Goal: Check status: Check status

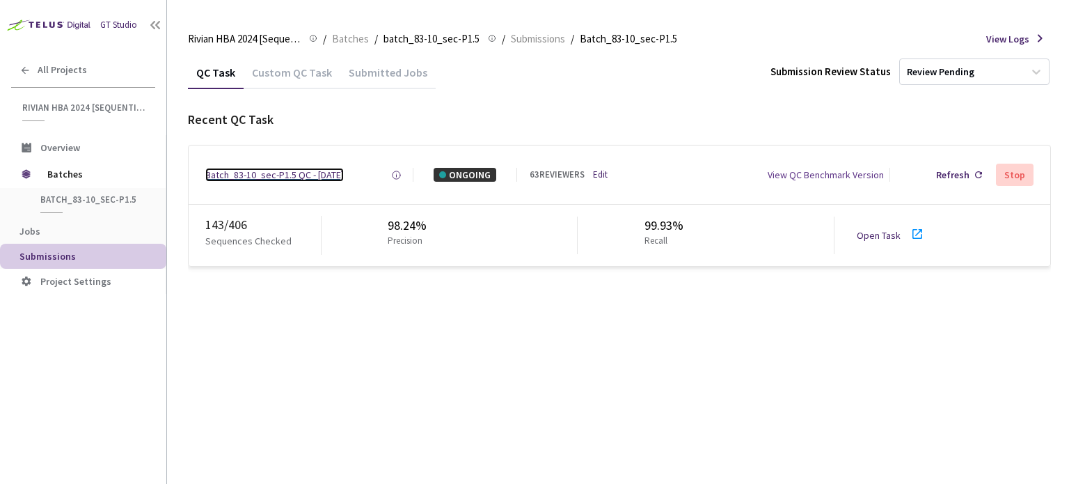
click at [260, 174] on div "Batch_83-10_sec-P1.5 QC - [DATE]" at bounding box center [274, 175] width 138 height 14
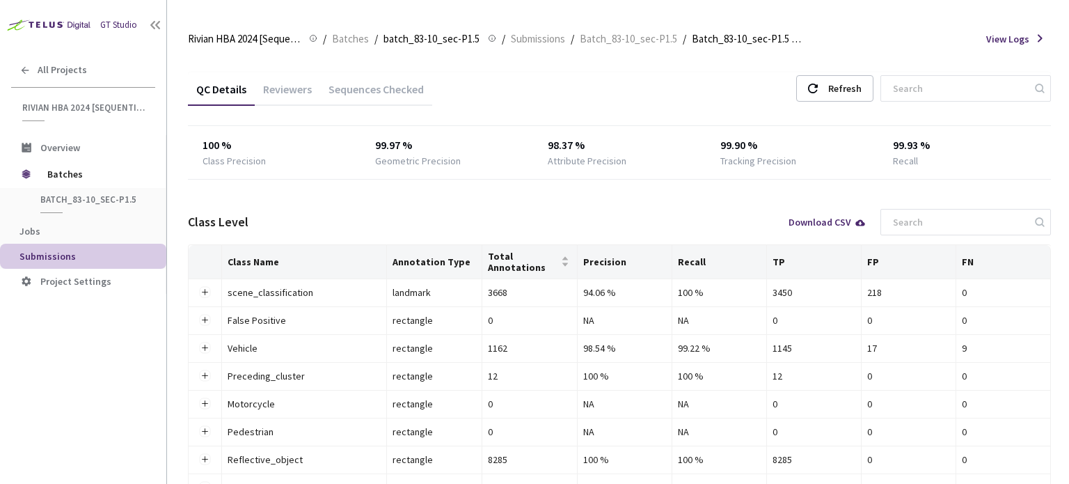
click at [283, 94] on div "Reviewers" at bounding box center [287, 94] width 65 height 24
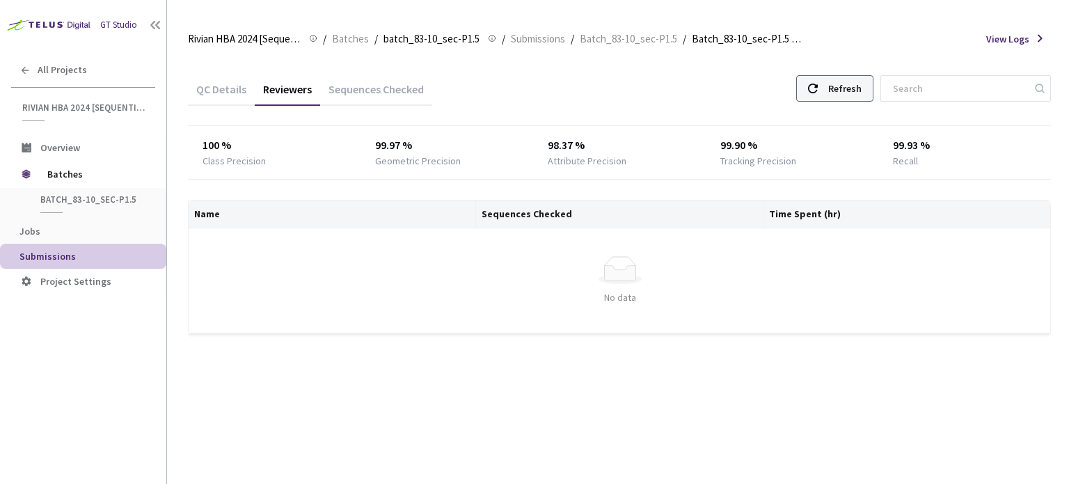
click at [862, 92] on div "Refresh" at bounding box center [844, 88] width 33 height 25
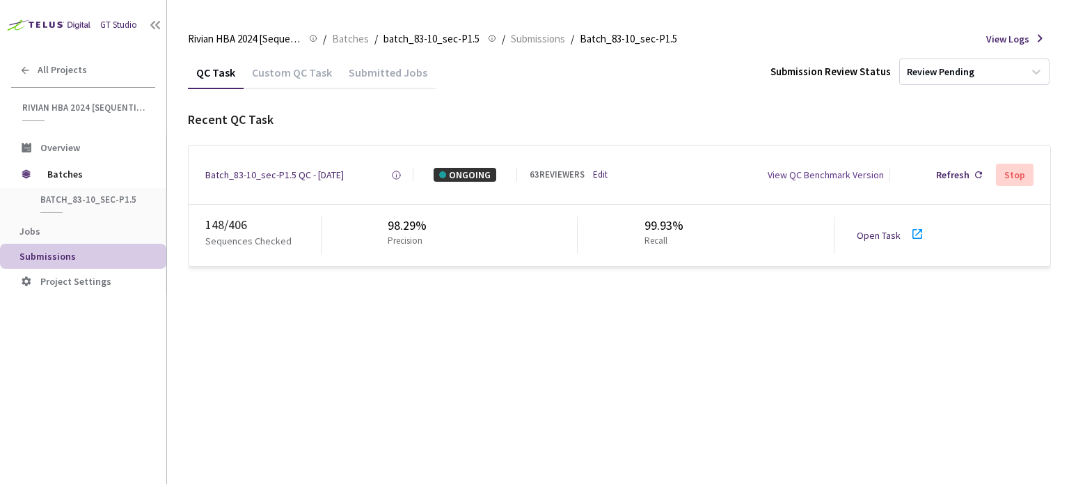
click at [910, 234] on icon at bounding box center [917, 233] width 17 height 17
click at [336, 176] on div "Batch_83-10_sec-P1.5 QC - [DATE]" at bounding box center [274, 175] width 138 height 14
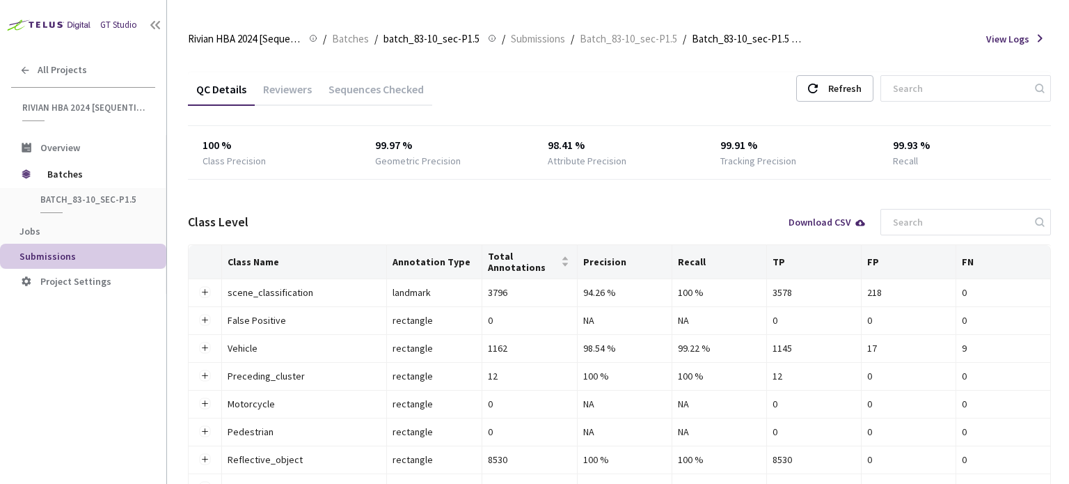
click at [300, 93] on div "Reviewers" at bounding box center [287, 94] width 65 height 24
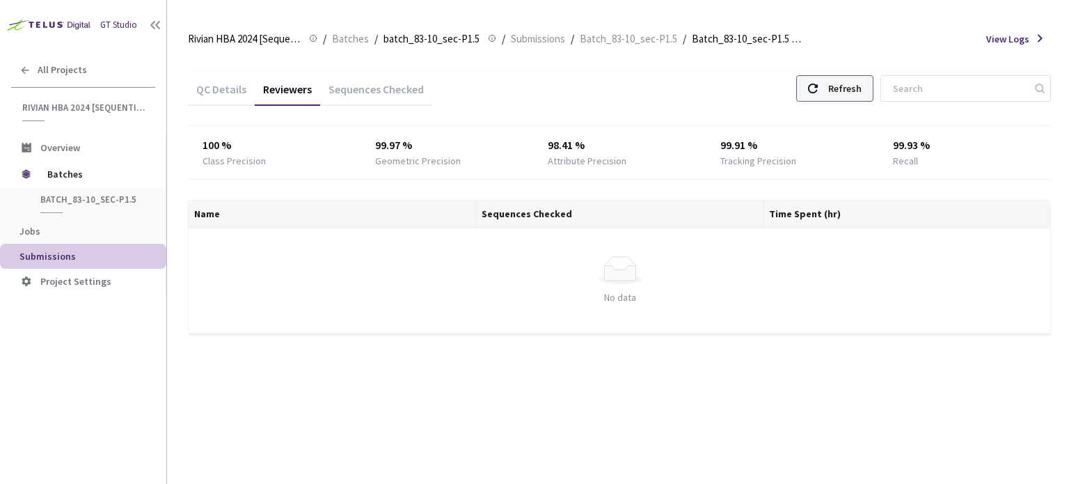
click at [862, 90] on div "Refresh" at bounding box center [844, 88] width 33 height 25
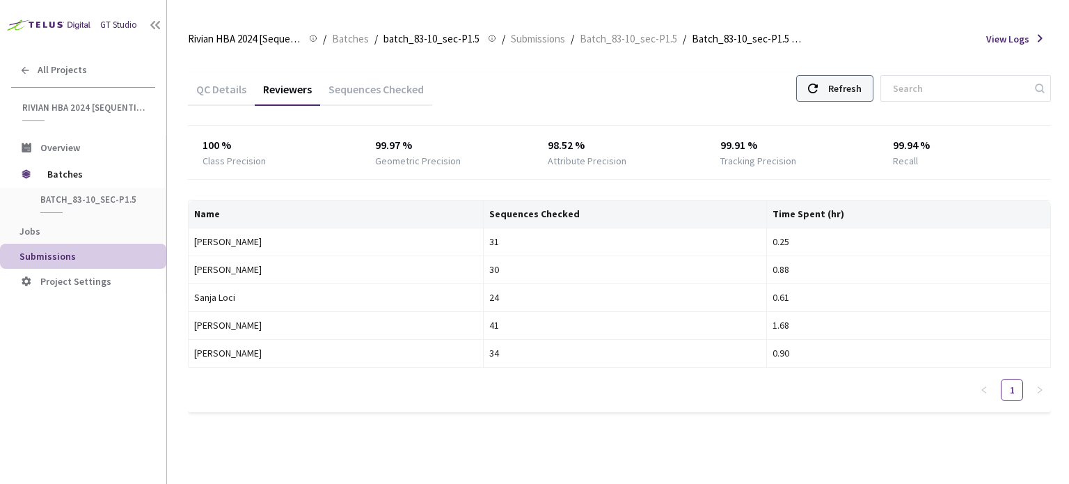
click at [850, 90] on div "Refresh" at bounding box center [844, 88] width 33 height 25
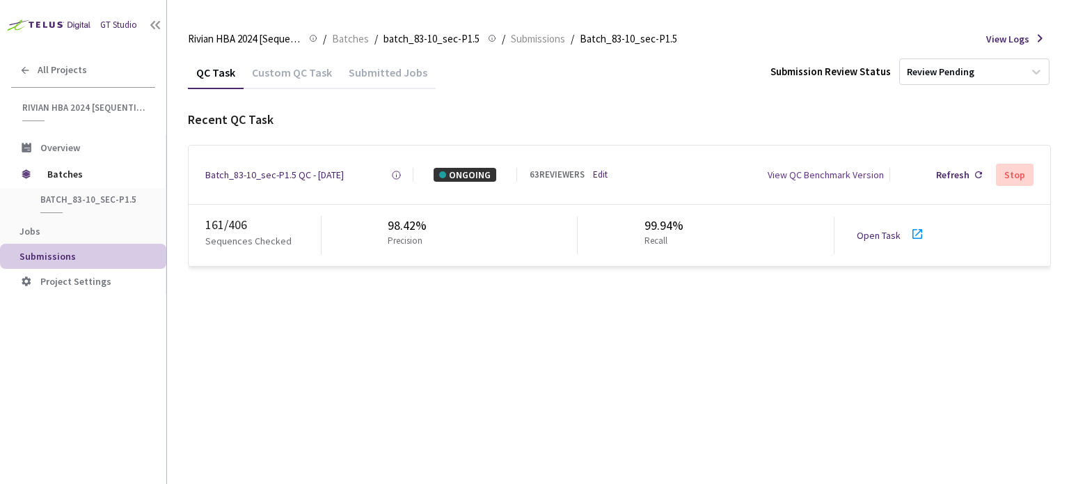
click at [909, 235] on icon at bounding box center [917, 233] width 17 height 17
click at [301, 174] on div "Batch_83-10_sec-P1.5 QC - [DATE]" at bounding box center [274, 175] width 138 height 14
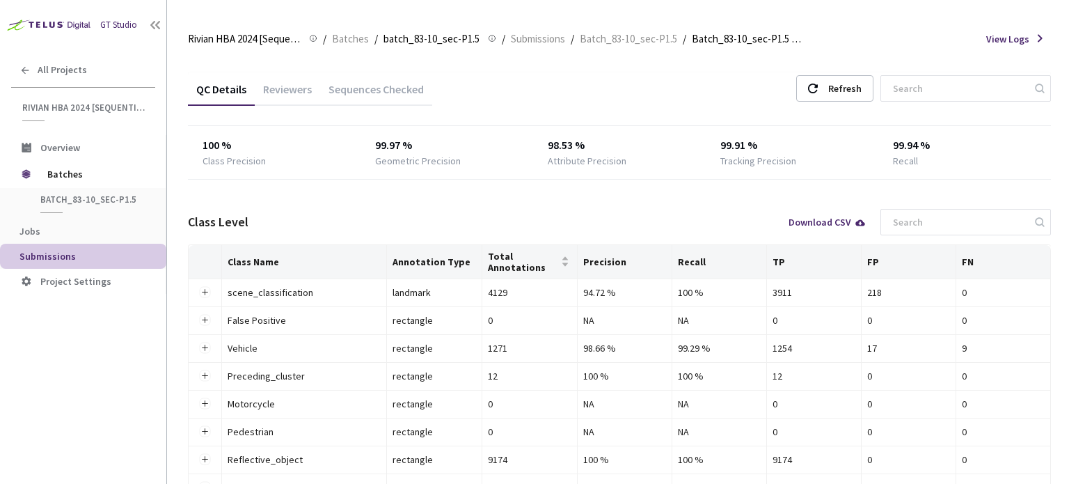
click at [290, 91] on div "Reviewers" at bounding box center [287, 94] width 65 height 24
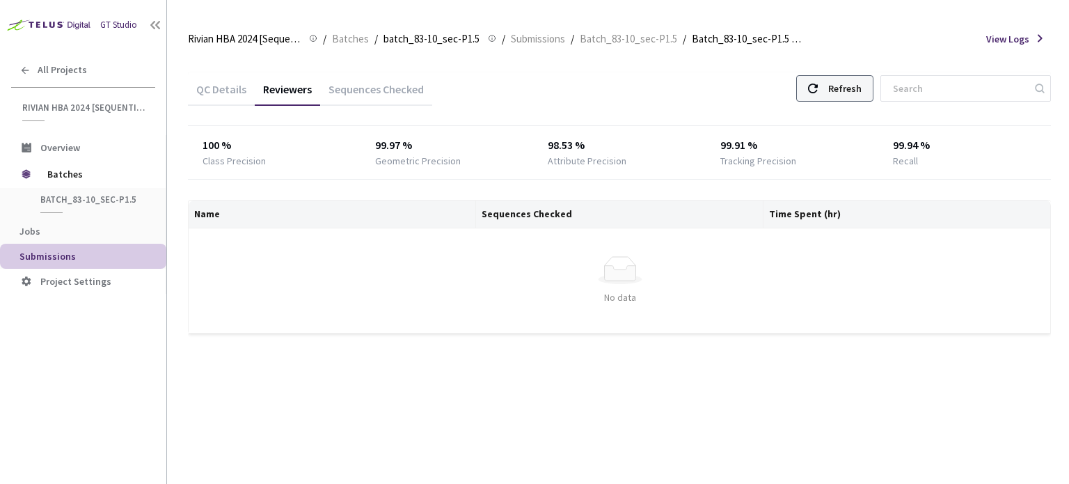
click at [839, 88] on div "Refresh" at bounding box center [834, 88] width 77 height 26
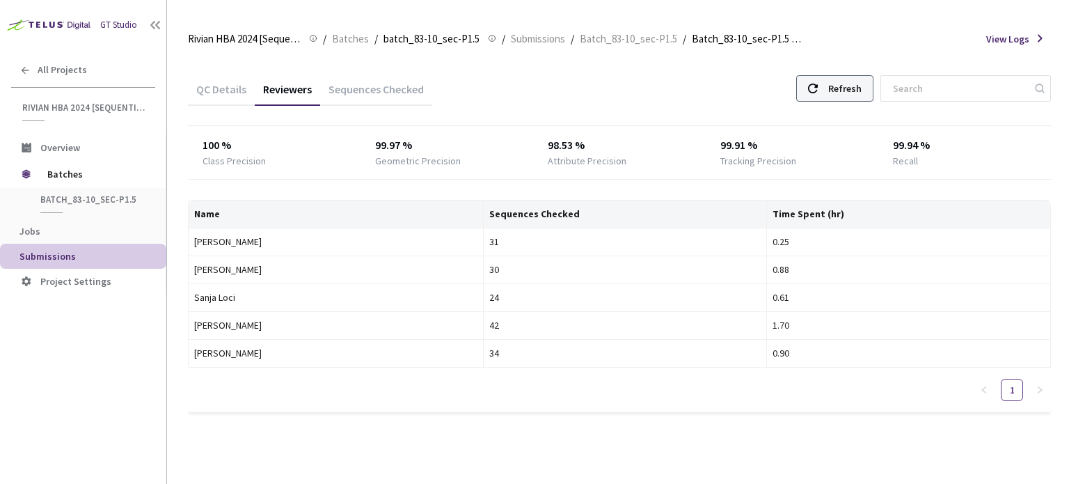
click at [862, 94] on div "Refresh" at bounding box center [844, 88] width 33 height 25
